Goal: Navigation & Orientation: Find specific page/section

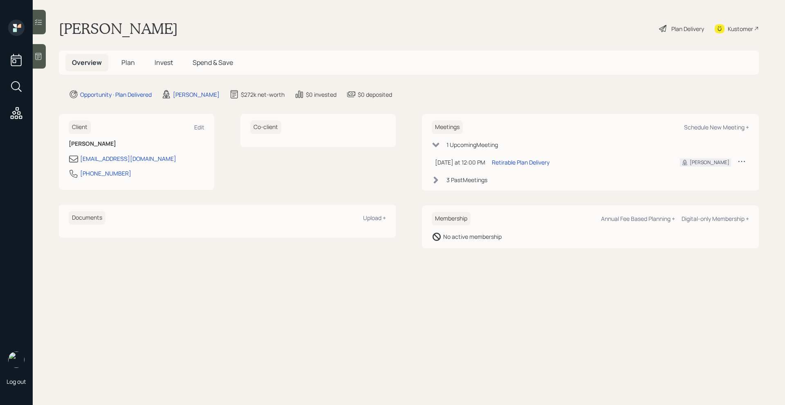
click at [130, 63] on span "Plan" at bounding box center [127, 62] width 13 height 9
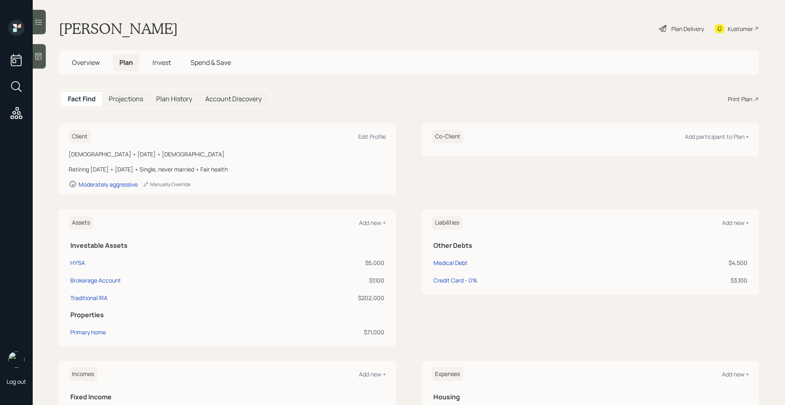
click at [157, 63] on span "Invest" at bounding box center [161, 62] width 18 height 9
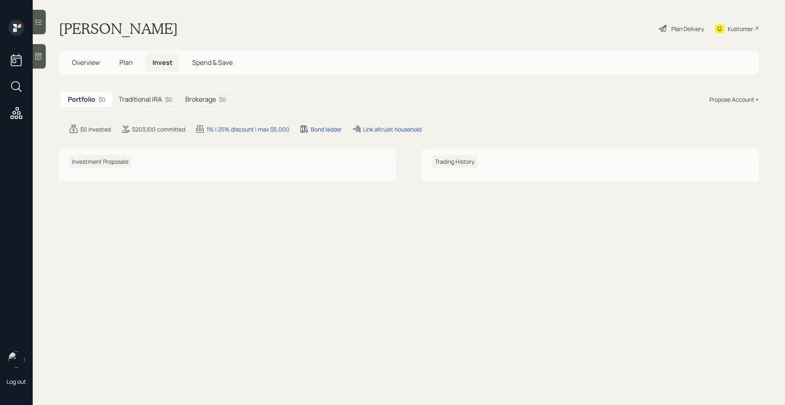
click at [678, 31] on div "Plan Delivery" at bounding box center [687, 29] width 33 height 9
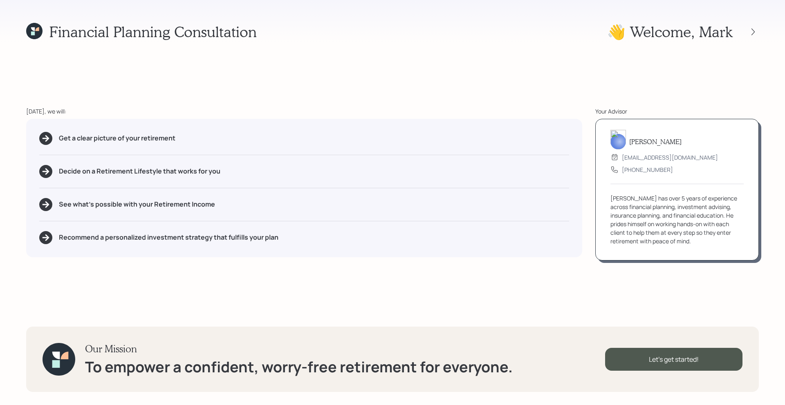
click at [756, 37] on div at bounding box center [745, 31] width 26 height 11
click at [752, 33] on icon at bounding box center [752, 31] width 3 height 7
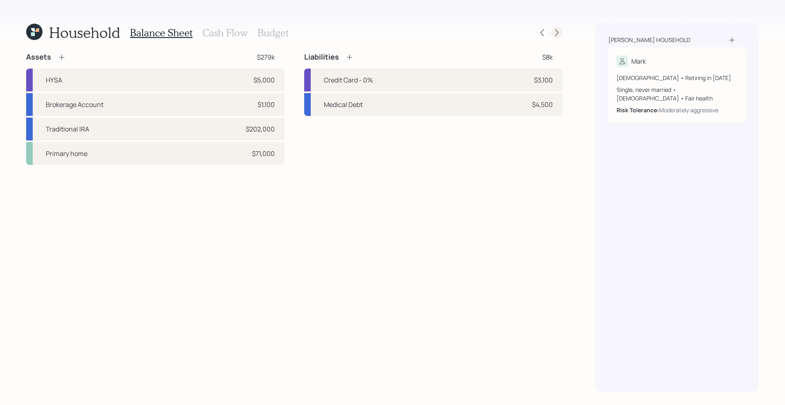
click at [562, 33] on div at bounding box center [556, 32] width 11 height 11
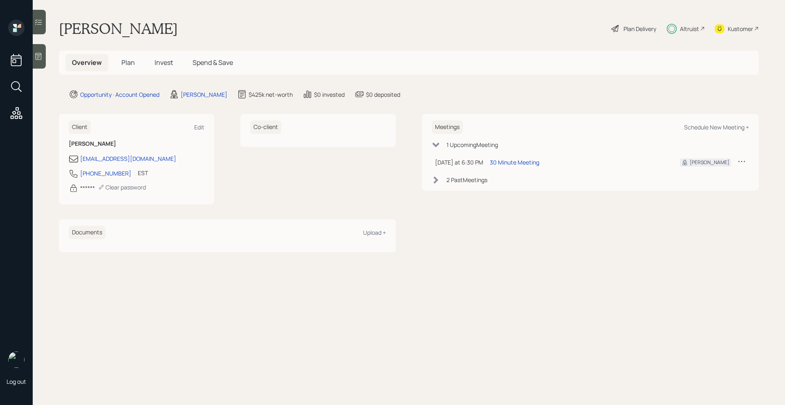
click at [129, 66] on span "Plan" at bounding box center [127, 62] width 13 height 9
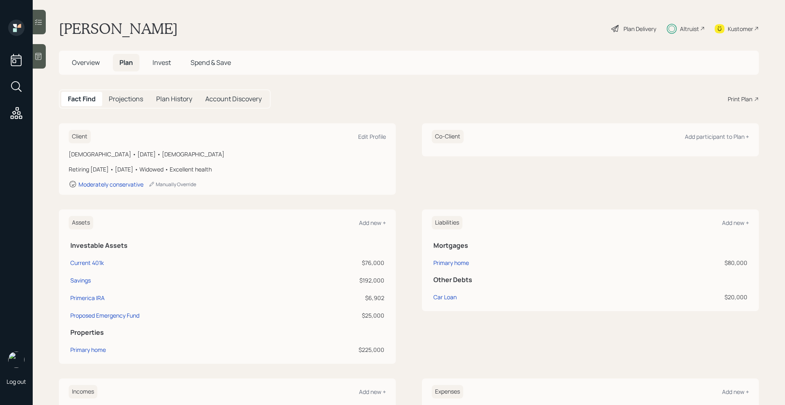
click at [166, 63] on span "Invest" at bounding box center [161, 62] width 18 height 9
